Goal: Task Accomplishment & Management: Manage account settings

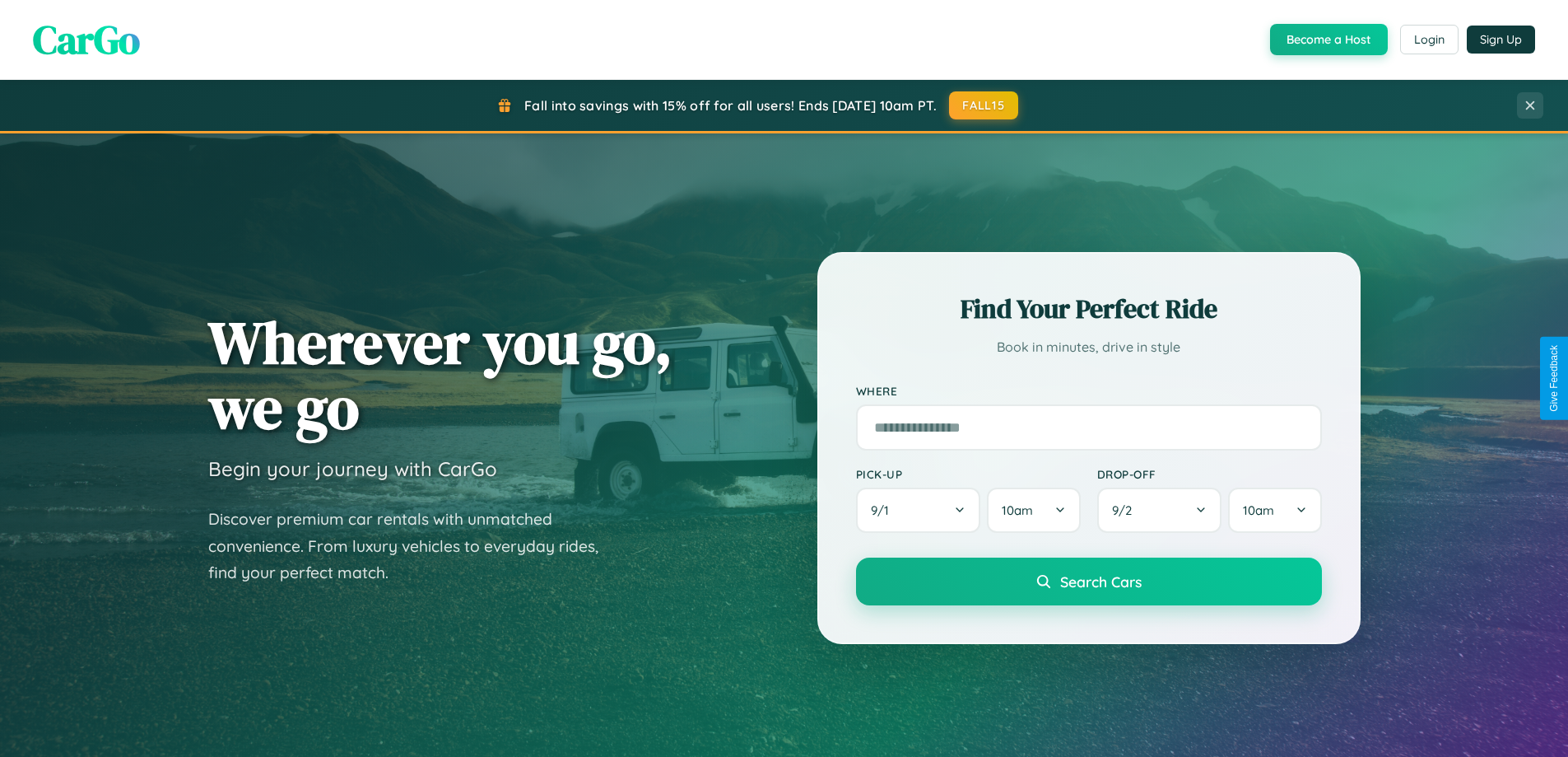
scroll to position [3168, 0]
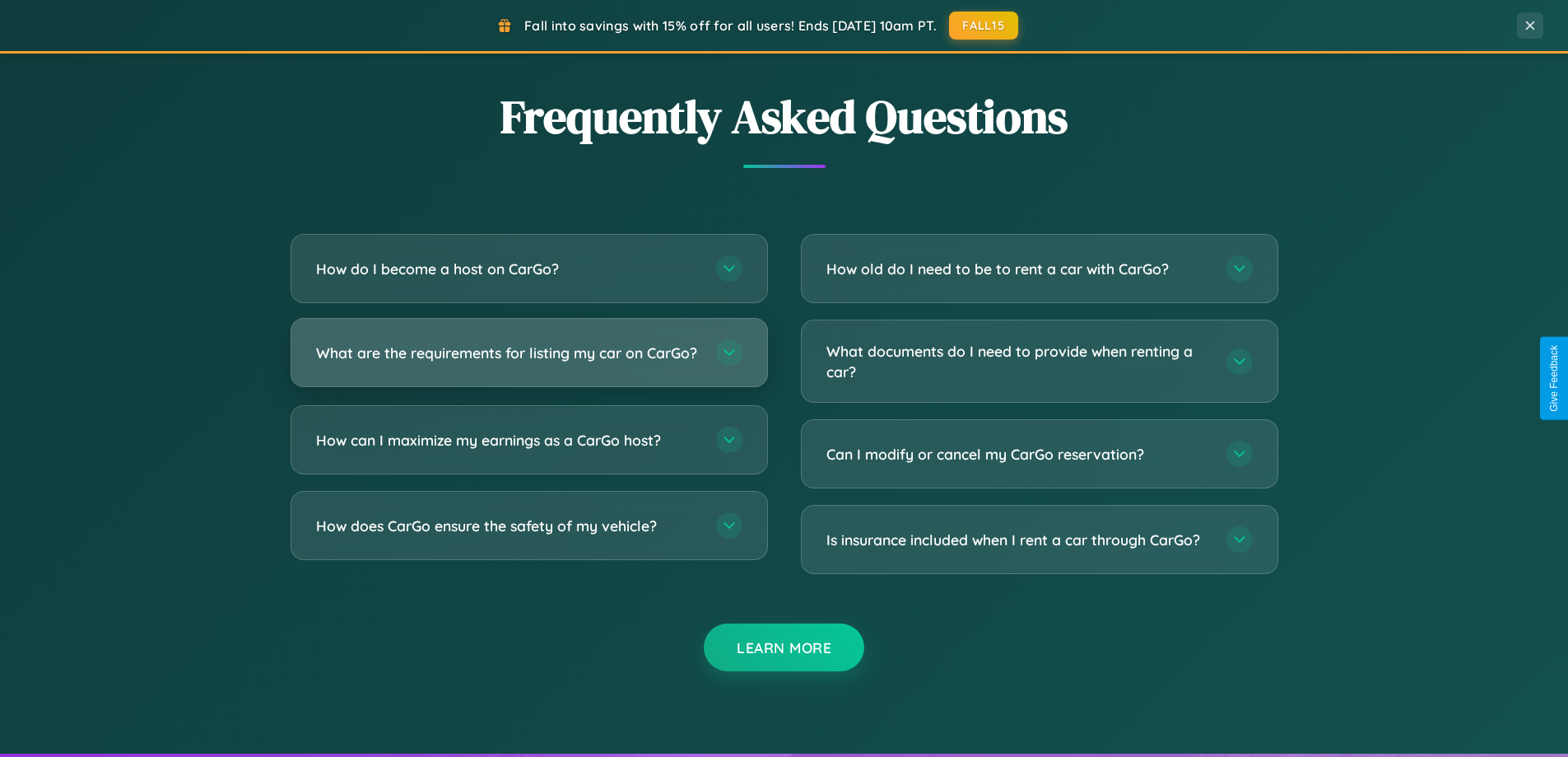
click at [529, 359] on h3 "What are the requirements for listing my car on CarGo?" at bounding box center [508, 352] width 383 height 20
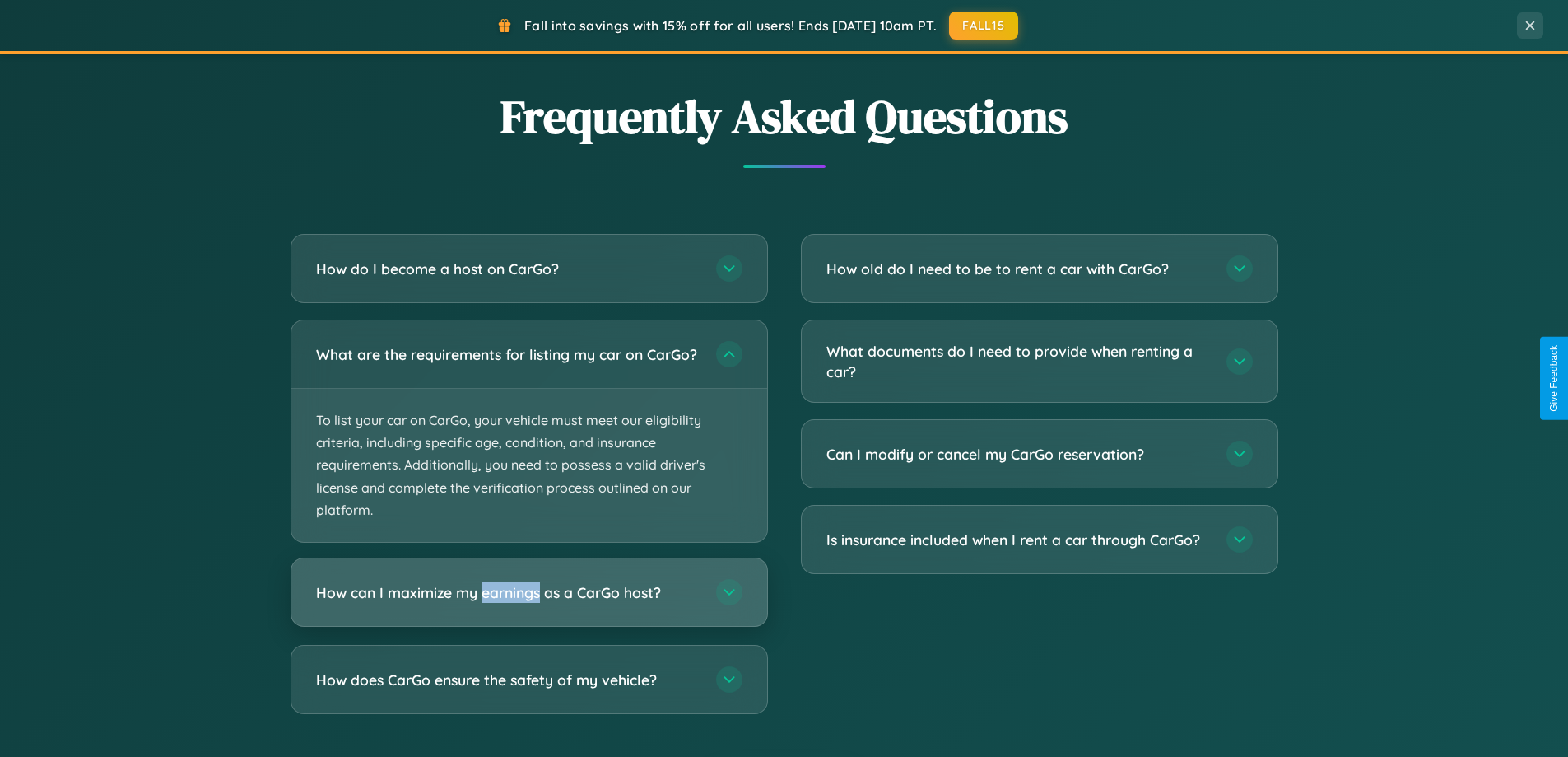
click at [529, 602] on h3 "How can I maximize my earnings as a CarGo host?" at bounding box center [508, 592] width 383 height 20
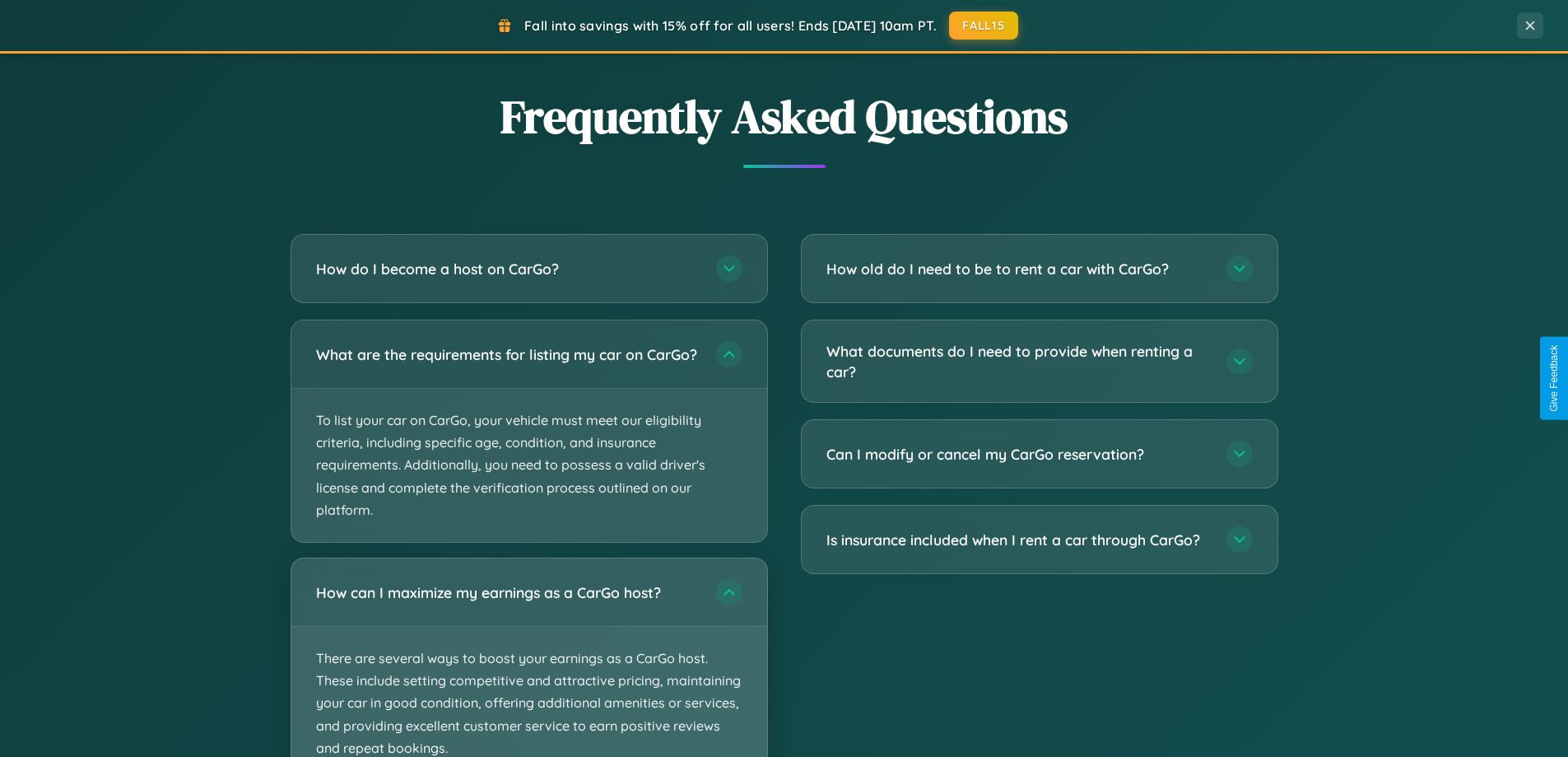
click at [529, 663] on p "There are several ways to boost your earnings as a CarGo host. These include se…" at bounding box center [529, 703] width 475 height 153
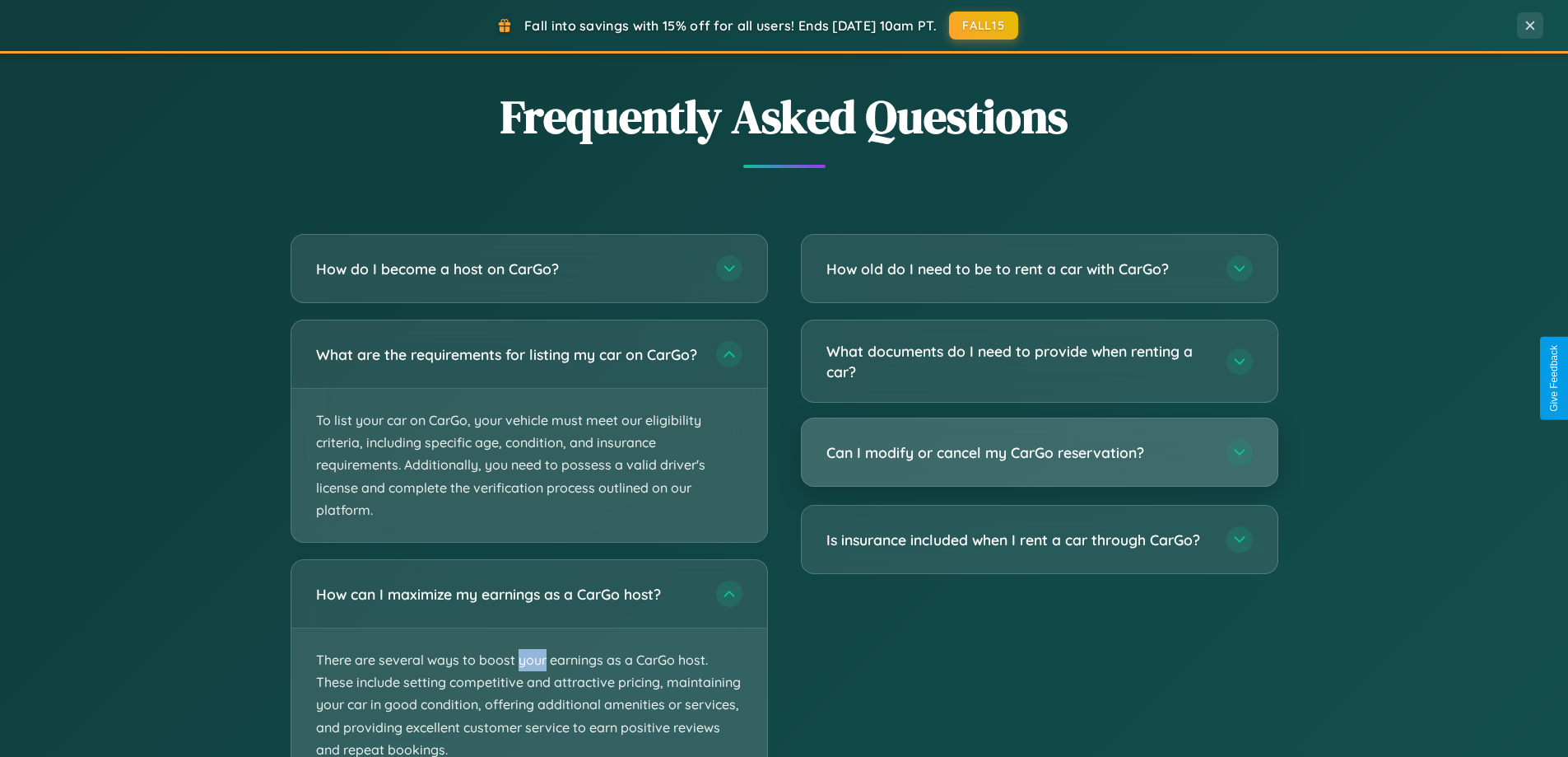
click at [1038, 452] on h3 "Can I modify or cancel my CarGo reservation?" at bounding box center [1018, 453] width 383 height 20
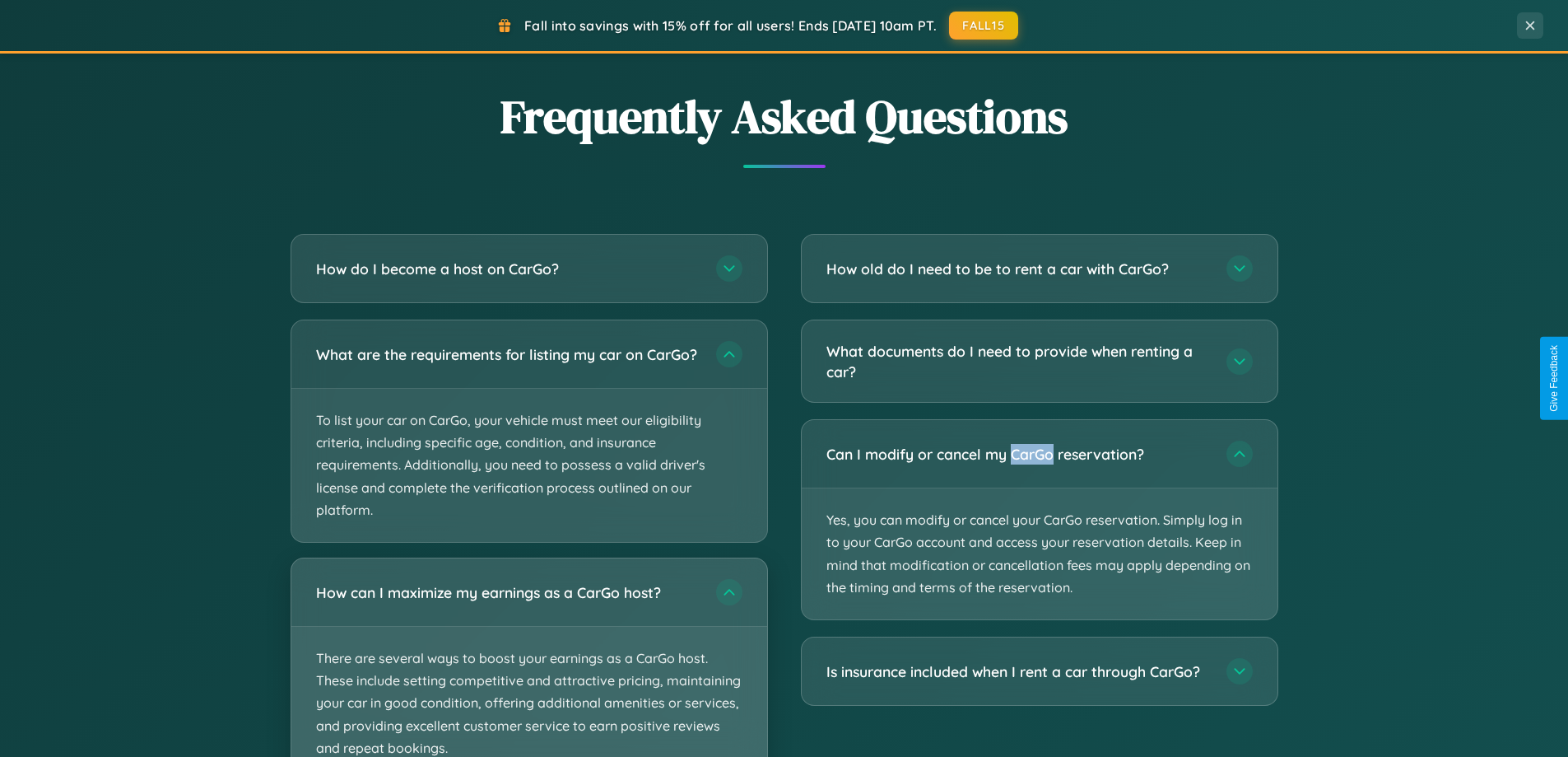
click at [529, 664] on p "There are several ways to boost your earnings as a CarGo host. These include se…" at bounding box center [529, 703] width 475 height 153
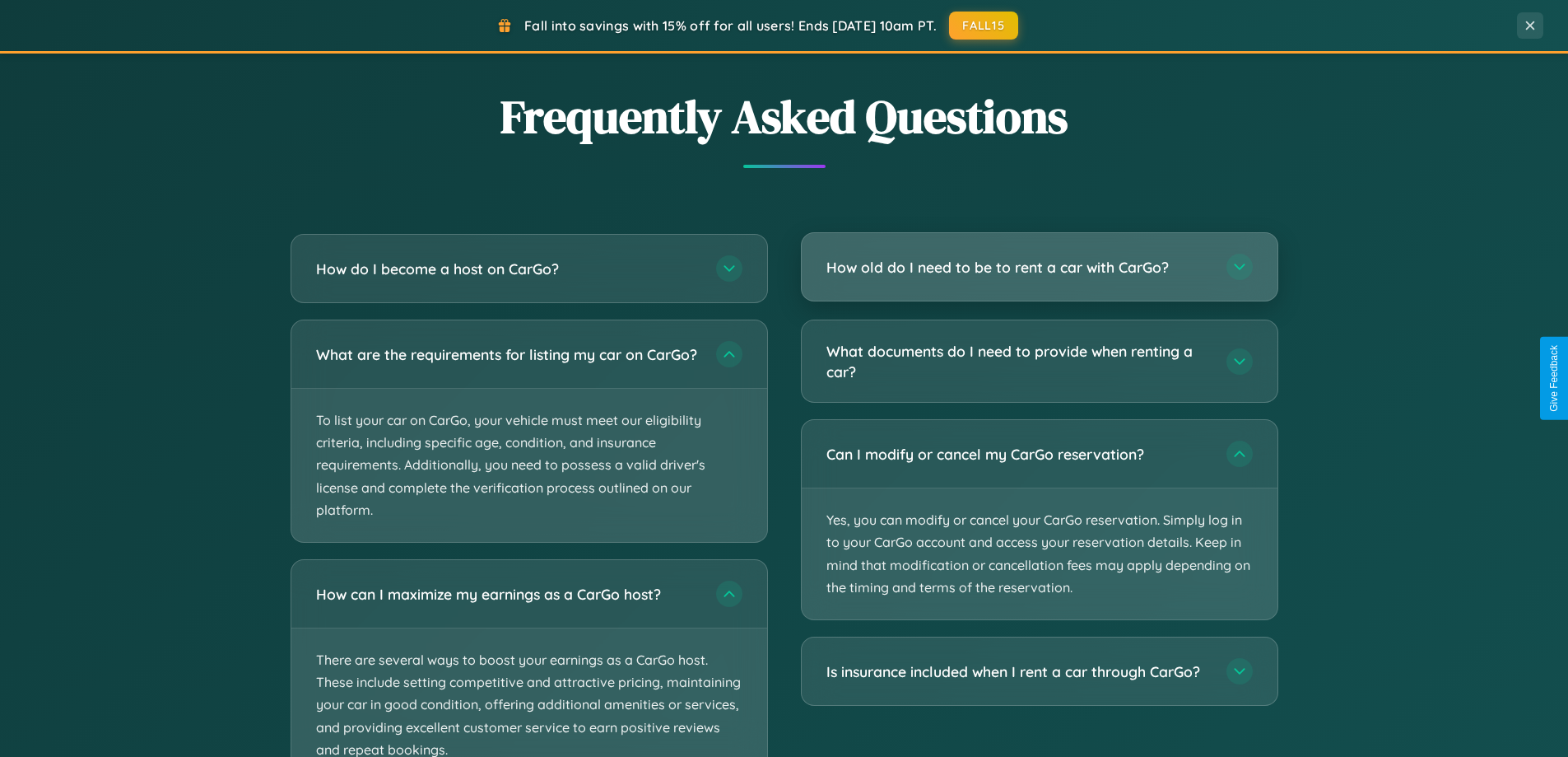
click at [1038, 267] on h3 "How old do I need to be to rent a car with CarGo?" at bounding box center [1018, 267] width 383 height 20
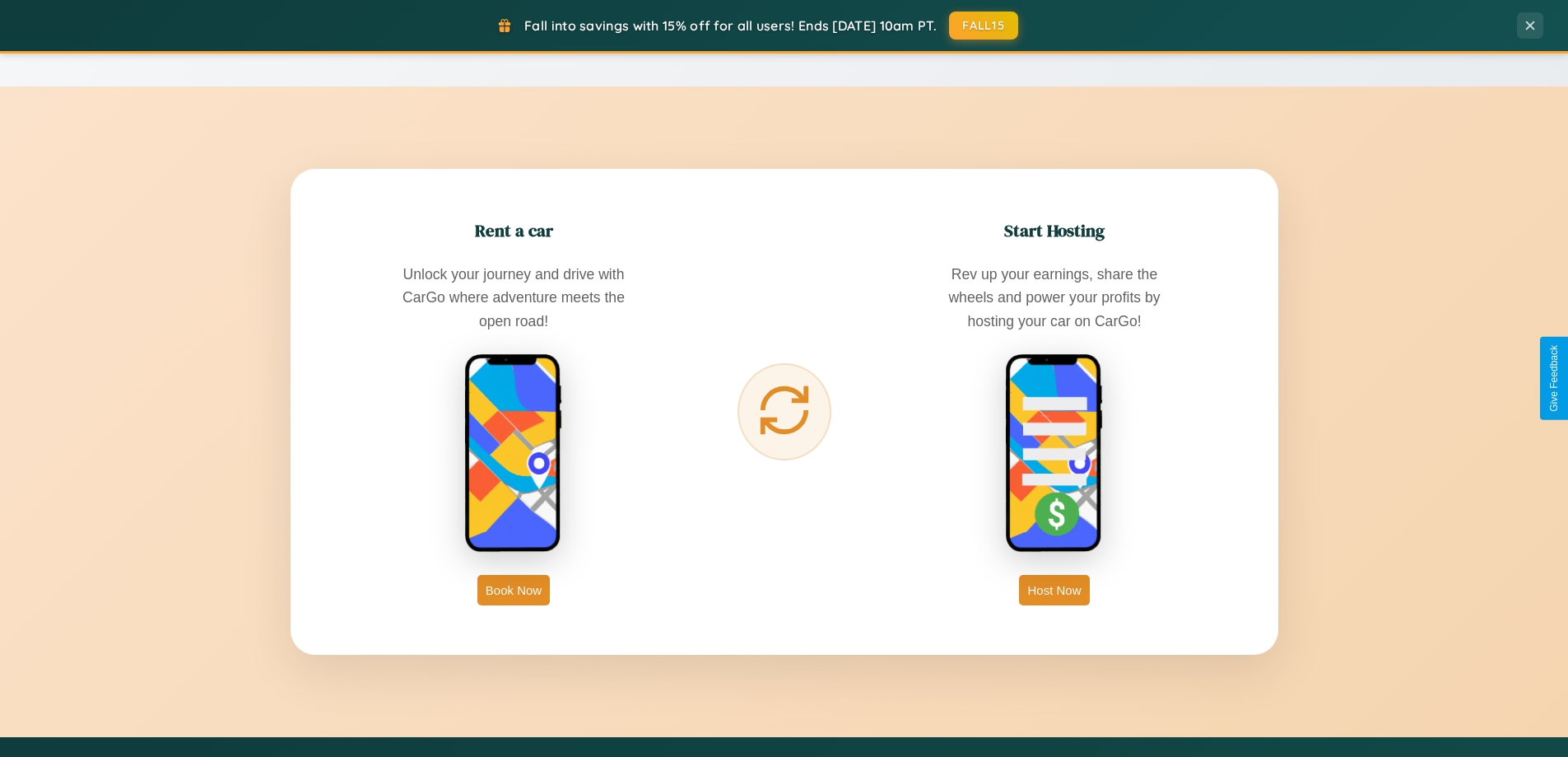
scroll to position [0, 0]
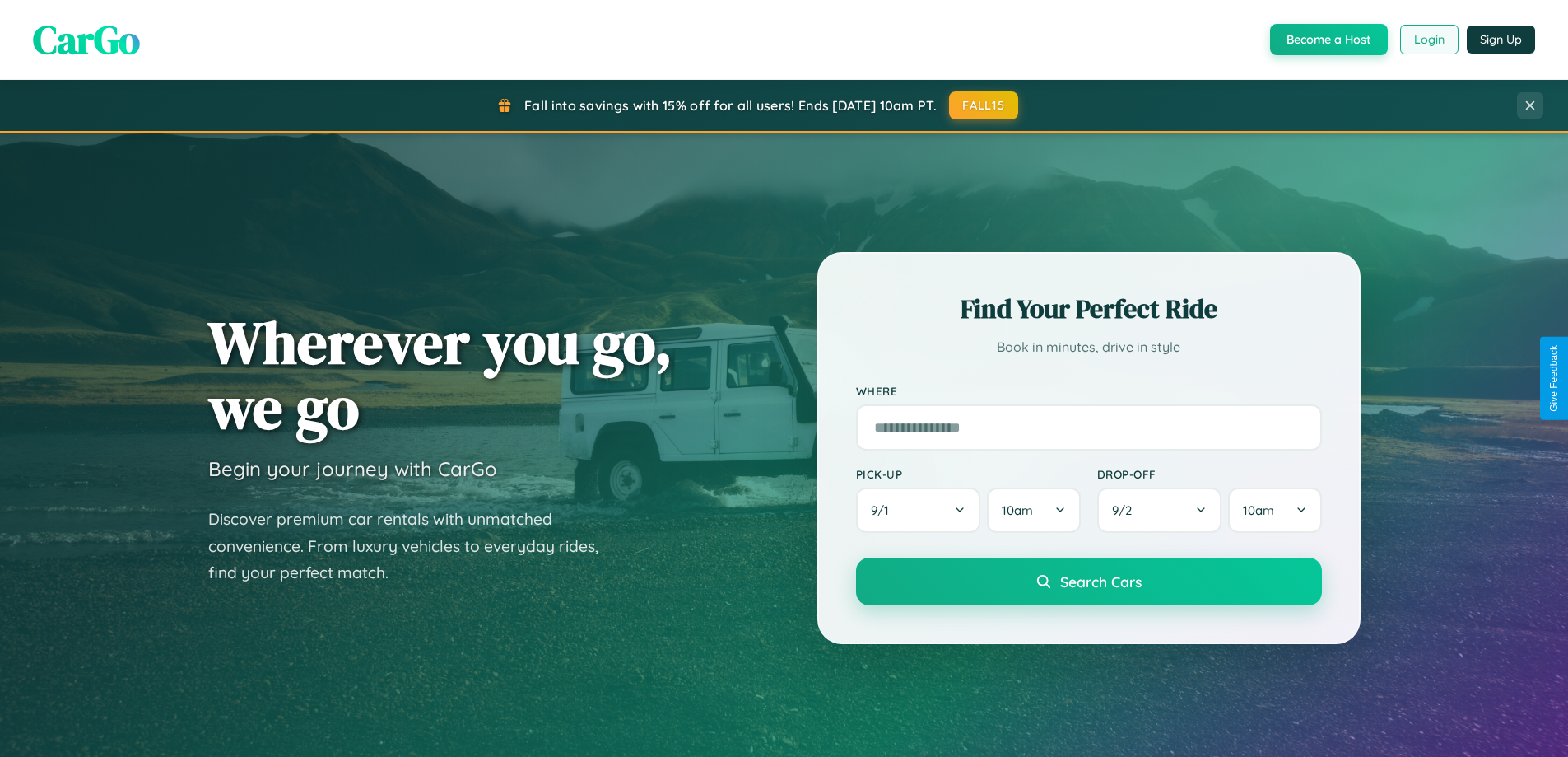
click at [1428, 40] on button "Login" at bounding box center [1429, 40] width 59 height 29
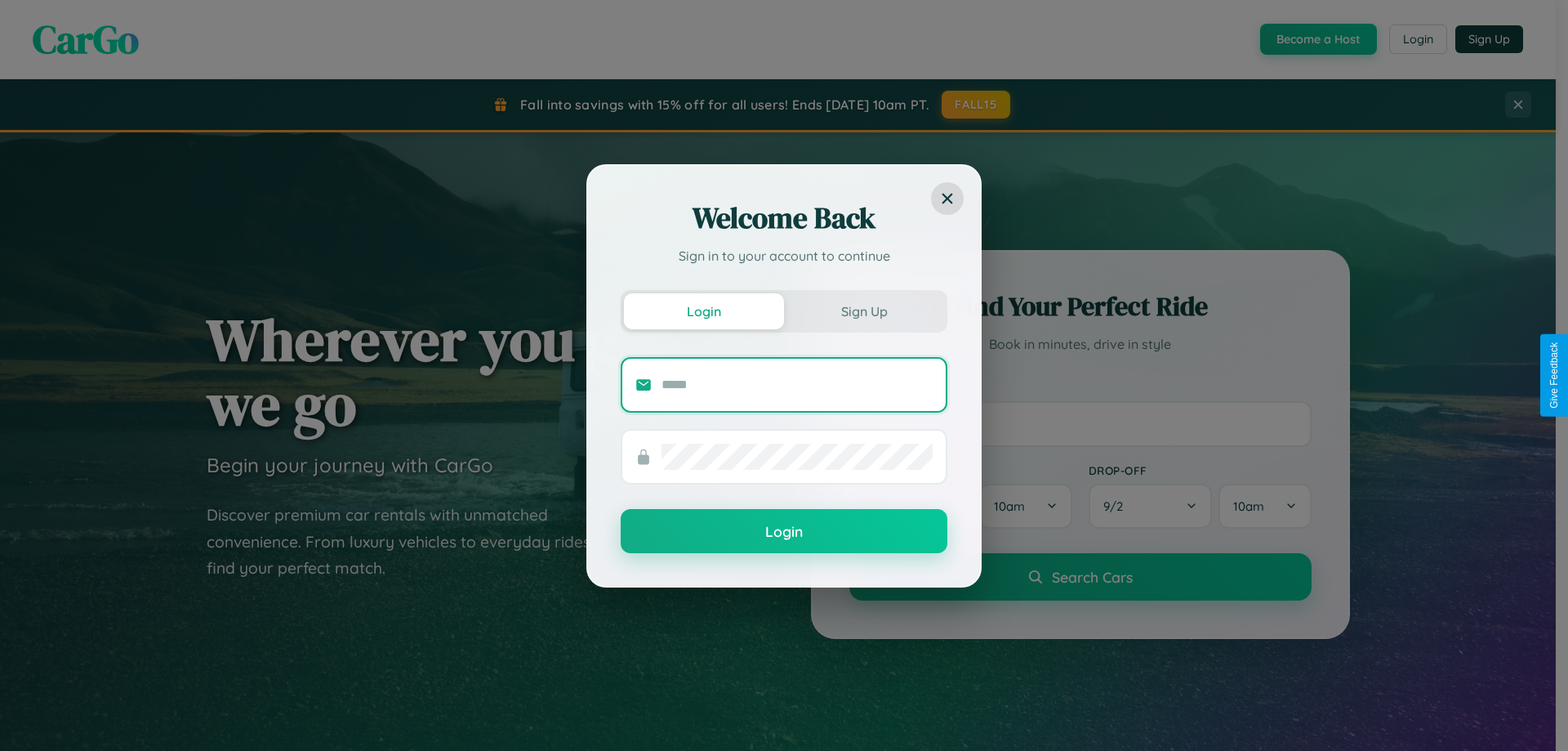
click at [798, 384] on input "text" at bounding box center [797, 384] width 271 height 26
type input "**********"
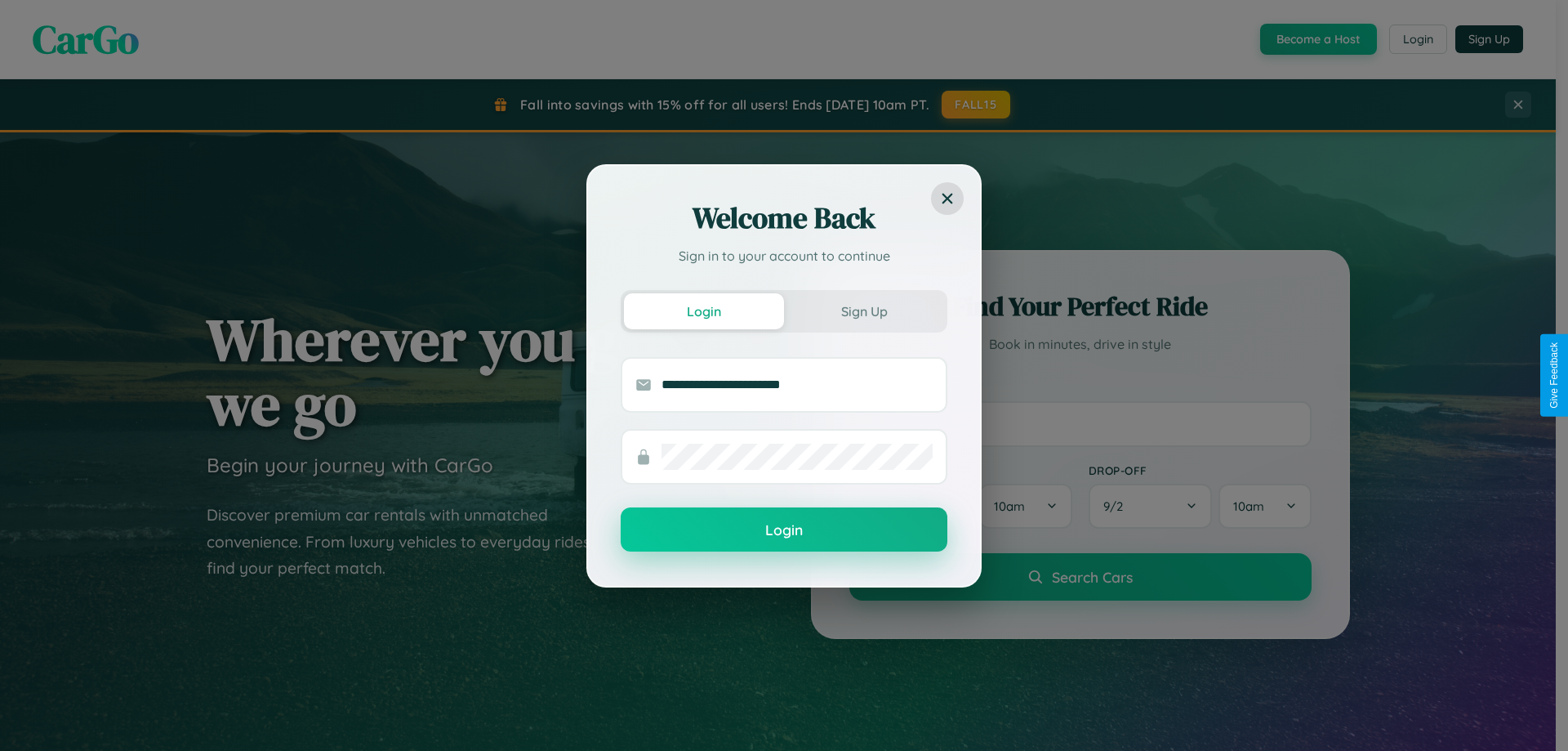
click at [784, 530] on button "Login" at bounding box center [784, 529] width 327 height 44
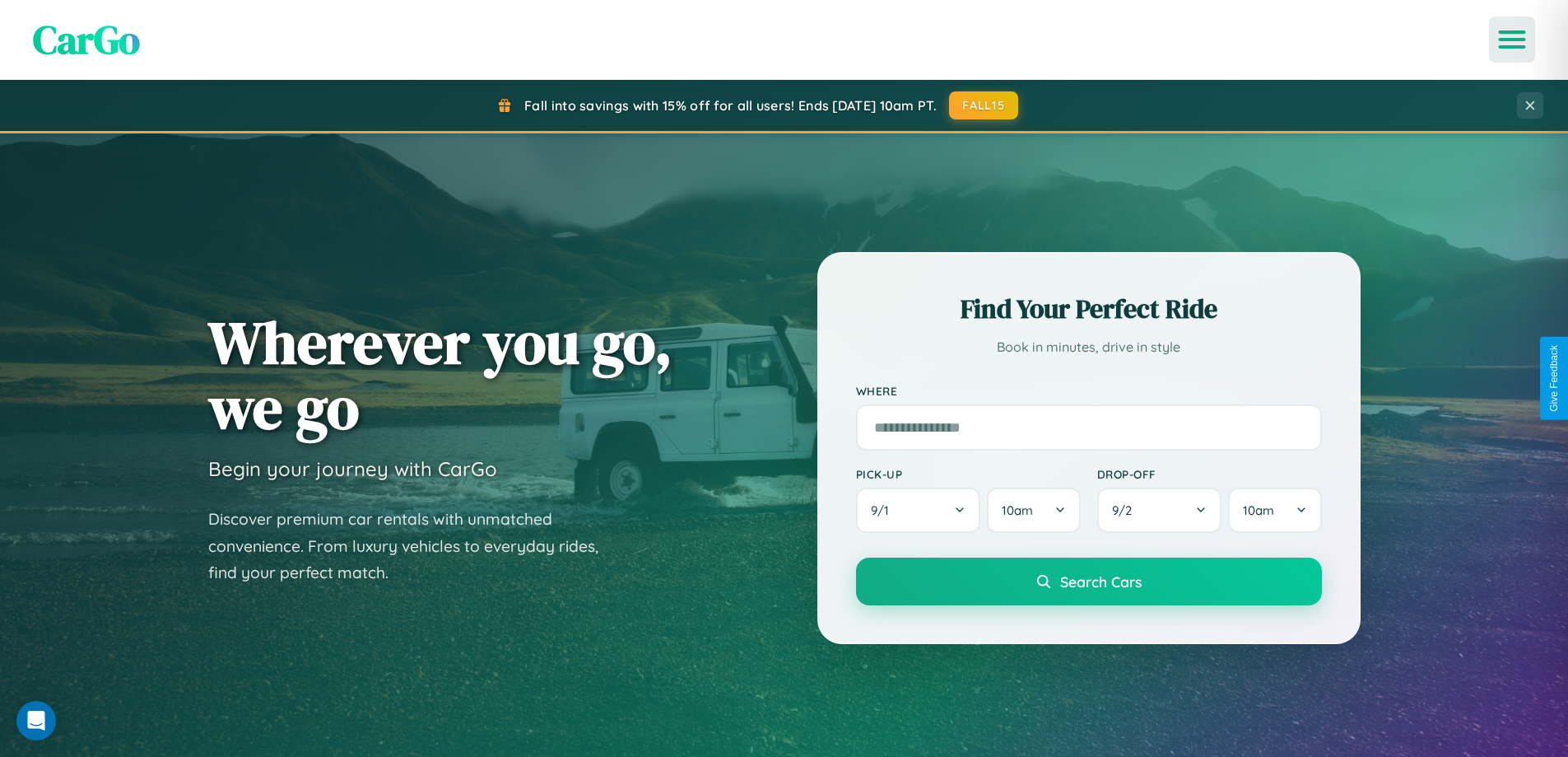
click at [1512, 40] on icon "Open menu" at bounding box center [1513, 40] width 24 height 15
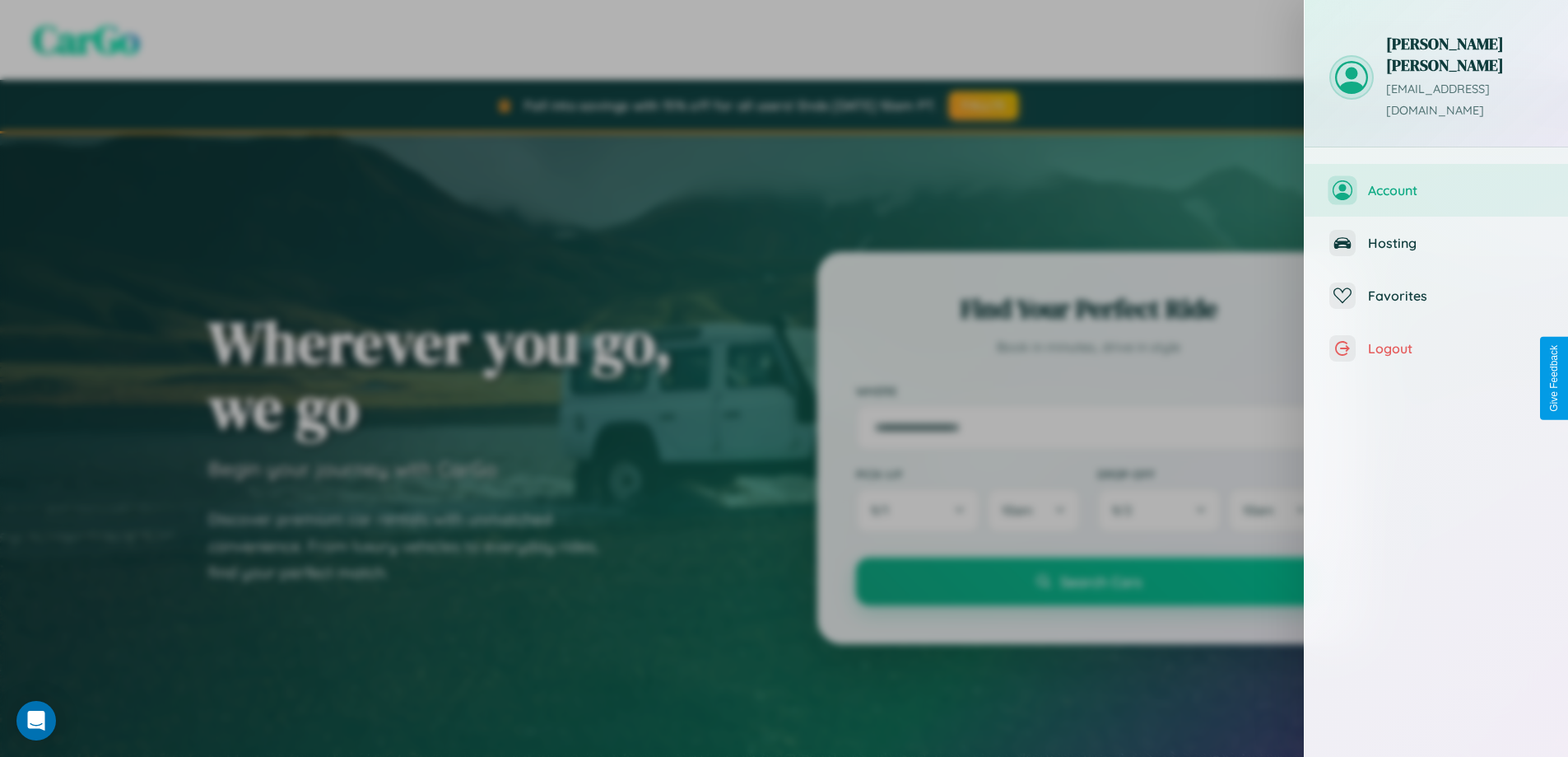
click at [1436, 182] on span "Account" at bounding box center [1455, 190] width 176 height 17
